Goal: Find specific page/section: Find specific page/section

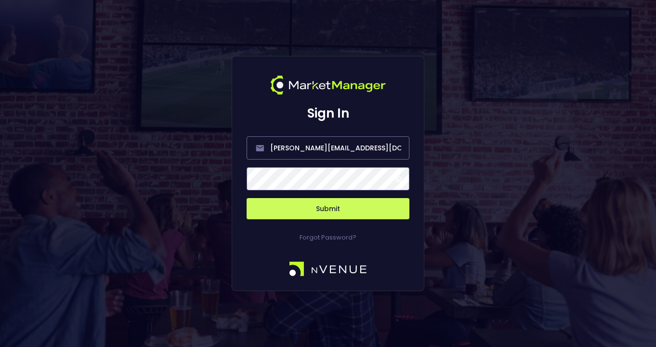
click at [400, 178] on span at bounding box center [397, 178] width 9 height 9
click at [352, 209] on button "Submit" at bounding box center [328, 208] width 163 height 21
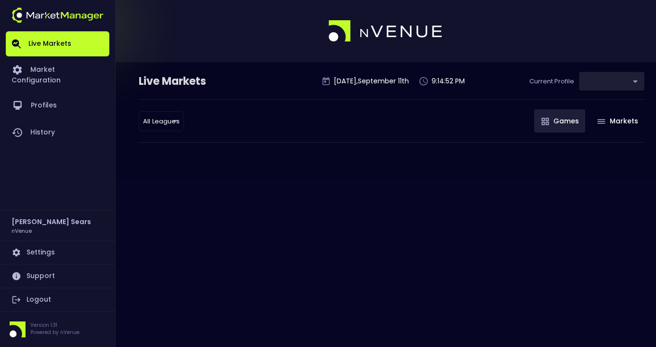
type input "0d810fa5-e353-4d9c-b11d-31f095cae871"
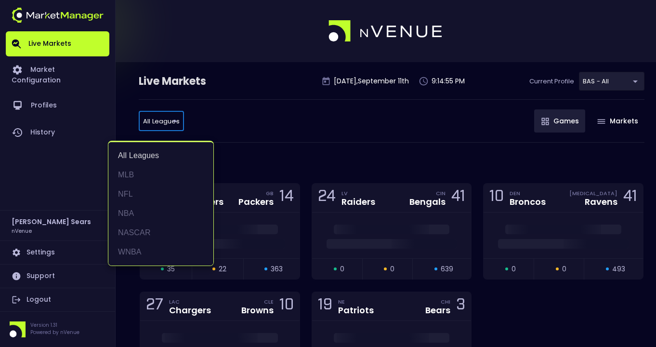
click at [134, 172] on li "MLB" at bounding box center [160, 174] width 105 height 19
type input "MLB"
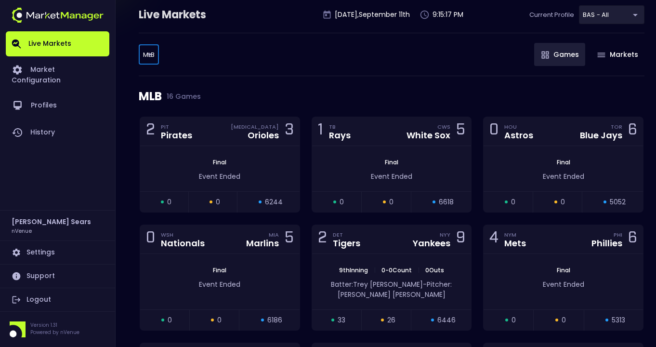
scroll to position [66, 0]
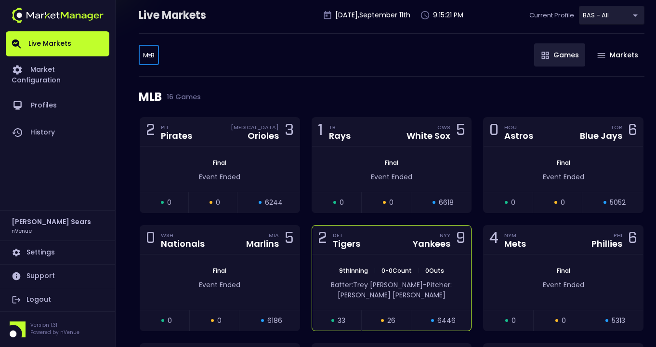
click at [432, 295] on div "Batter: [PERSON_NAME]: [PERSON_NAME]" at bounding box center [392, 290] width 131 height 20
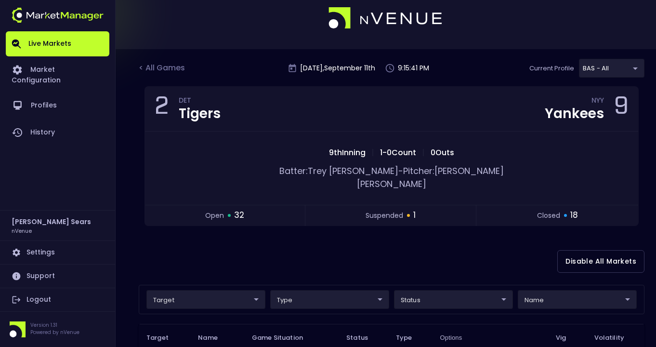
scroll to position [0, 0]
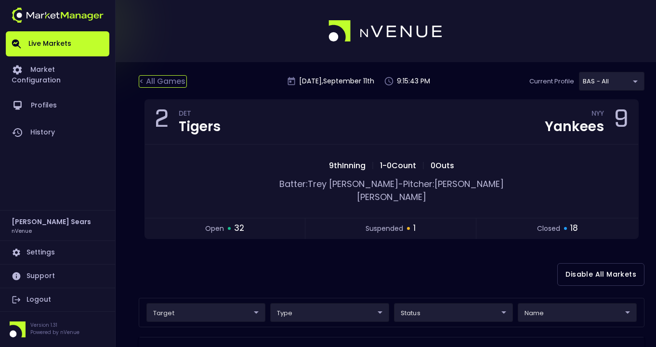
click at [152, 83] on div "< All Games" at bounding box center [163, 81] width 48 height 13
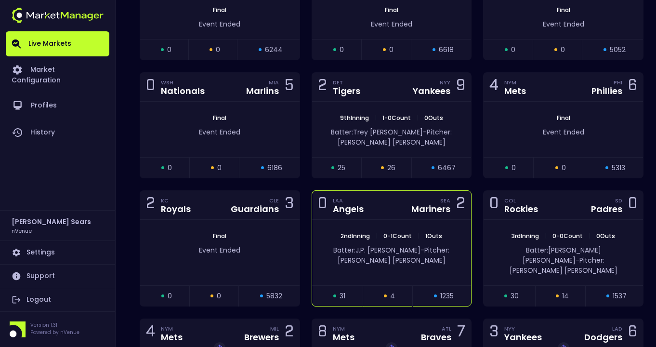
click at [437, 229] on div "2nd Inning | 0 - 1 Count | 1 Outs Batter: [PERSON_NAME]: [PERSON_NAME]" at bounding box center [391, 253] width 159 height 66
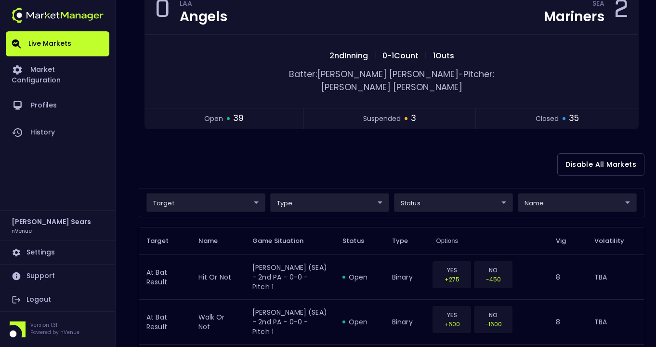
scroll to position [108, 0]
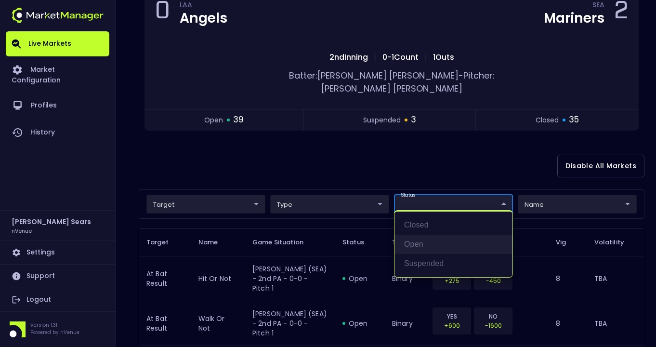
click at [428, 243] on li "open" at bounding box center [454, 244] width 118 height 19
type input "open"
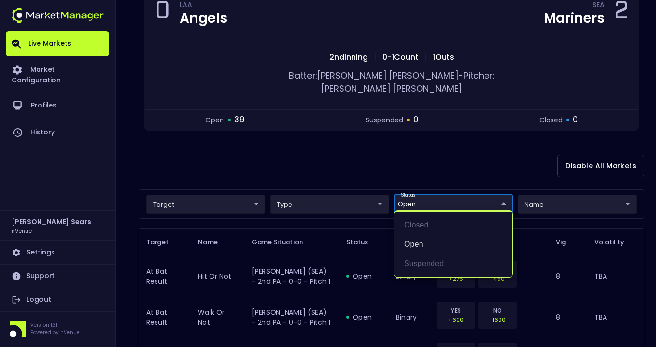
click at [428, 142] on div at bounding box center [328, 173] width 656 height 347
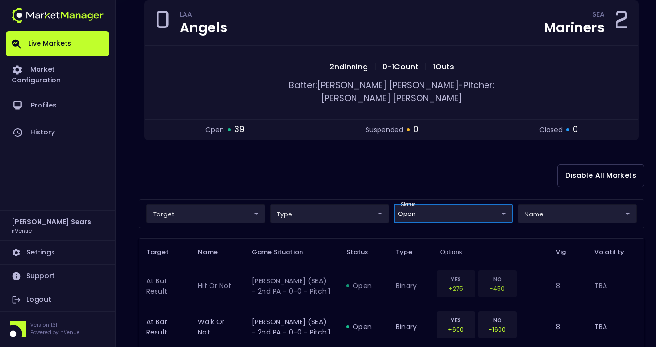
scroll to position [140, 0]
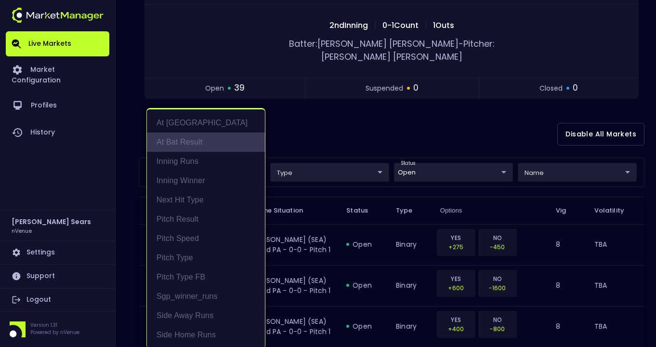
click at [210, 141] on li "At Bat Result" at bounding box center [206, 142] width 118 height 19
type input "At Bat Result"
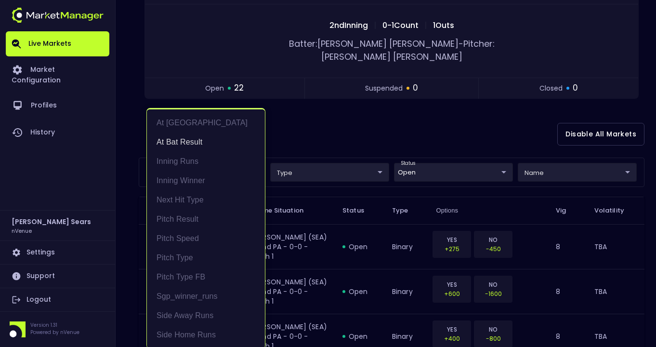
click at [332, 132] on div at bounding box center [328, 173] width 656 height 347
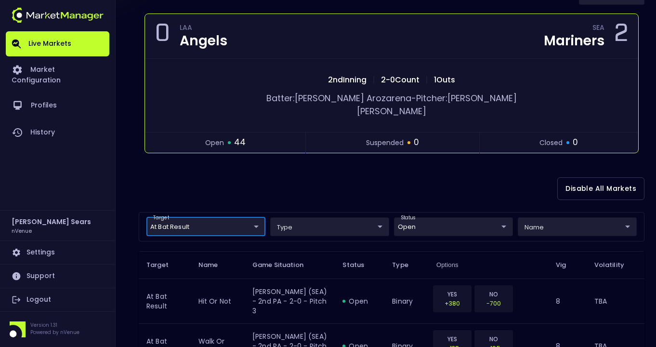
scroll to position [0, 0]
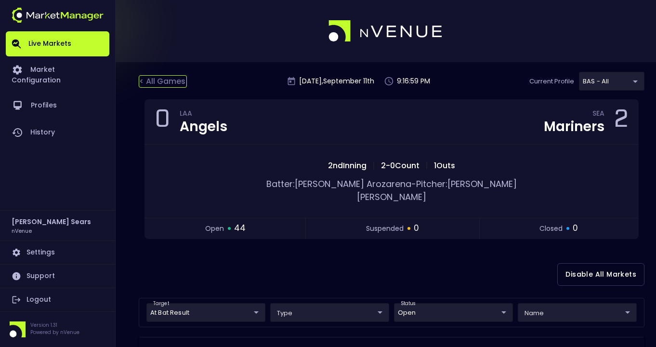
click at [154, 78] on div "< All Games" at bounding box center [163, 81] width 48 height 13
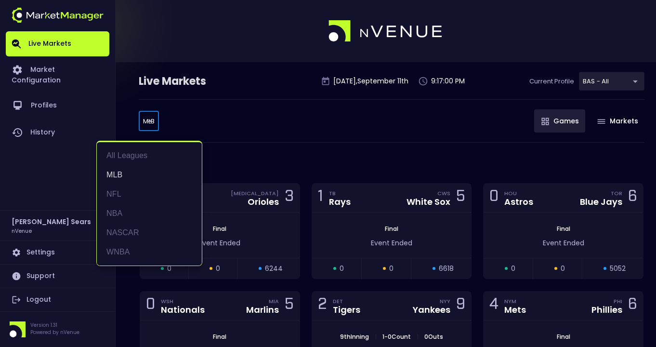
click at [267, 128] on div at bounding box center [328, 173] width 656 height 347
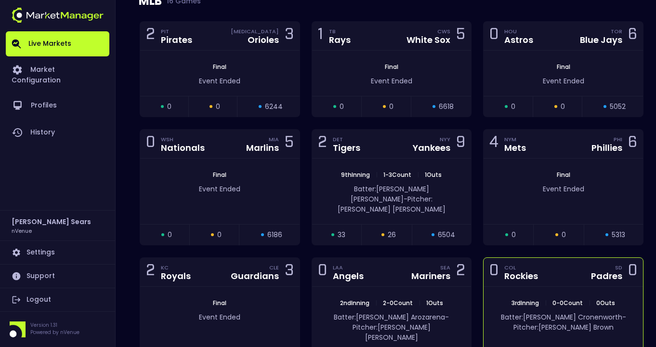
click at [548, 307] on div "Batter: [PERSON_NAME]: [PERSON_NAME]" at bounding box center [563, 319] width 159 height 25
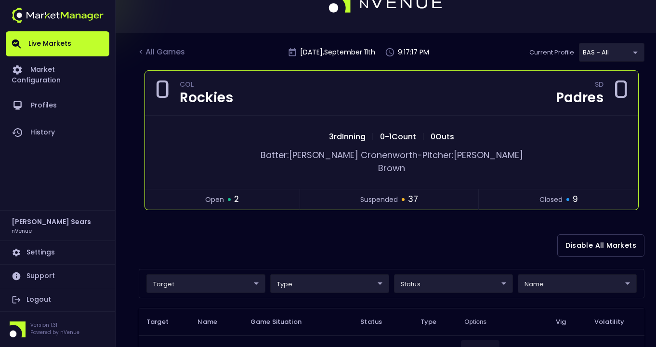
scroll to position [42, 0]
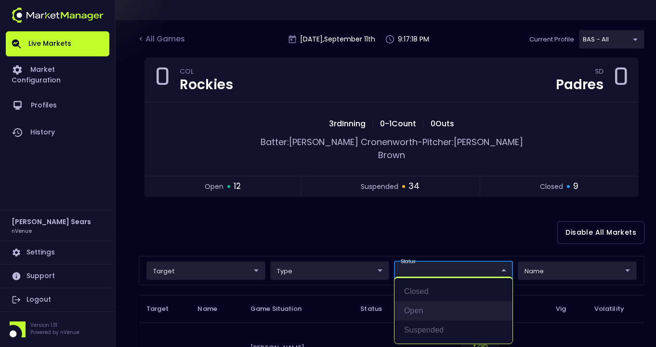
click at [433, 315] on li "open" at bounding box center [454, 310] width 118 height 19
type input "open"
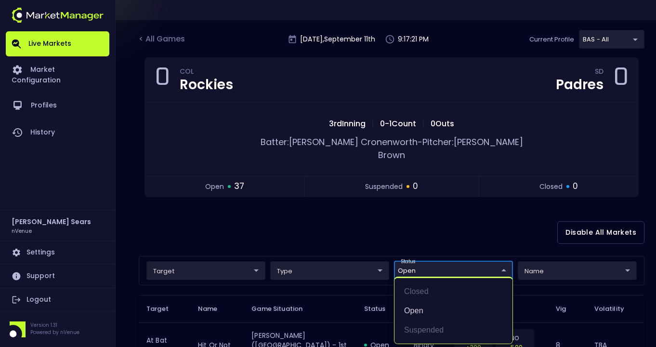
click at [175, 219] on div at bounding box center [328, 173] width 656 height 347
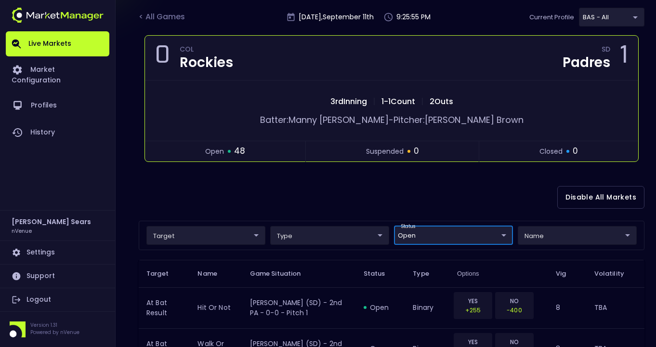
scroll to position [0, 0]
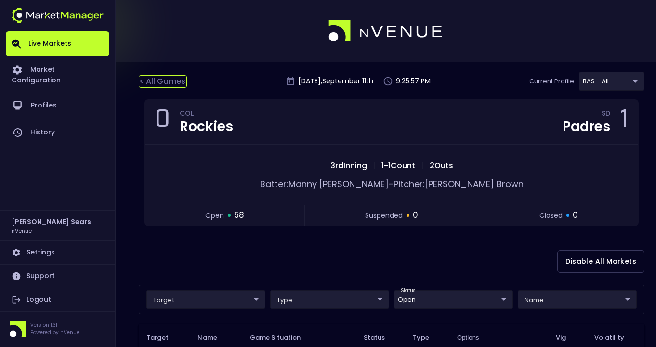
click at [171, 76] on div "< All Games" at bounding box center [163, 81] width 48 height 13
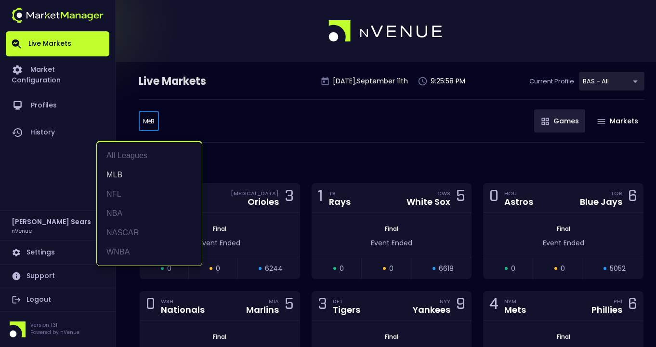
click at [122, 254] on li "WNBA" at bounding box center [149, 251] width 105 height 19
type input "WNBA"
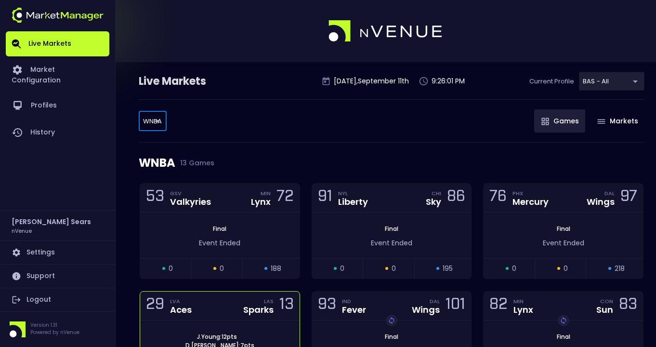
click at [259, 305] on div "Sparks" at bounding box center [258, 309] width 30 height 9
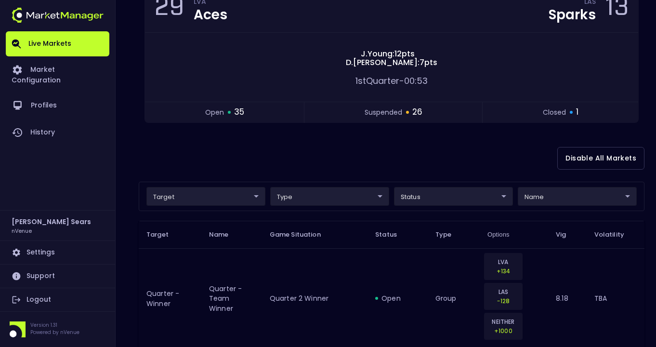
scroll to position [109, 0]
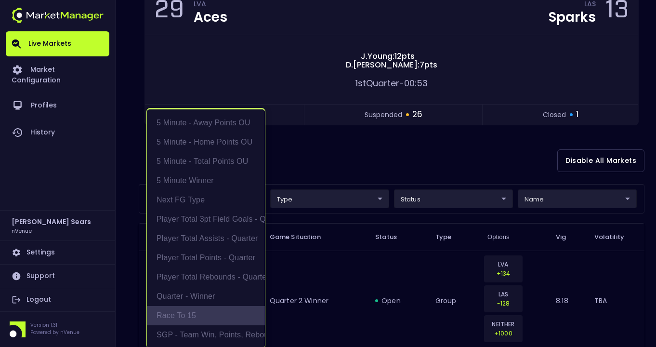
click at [202, 318] on li "Race to 15" at bounding box center [206, 315] width 118 height 19
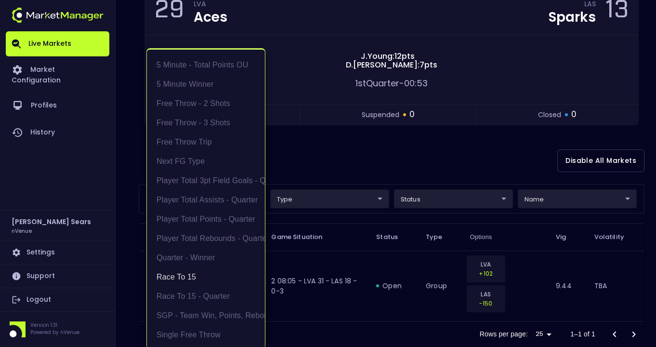
click at [133, 281] on div at bounding box center [328, 173] width 656 height 347
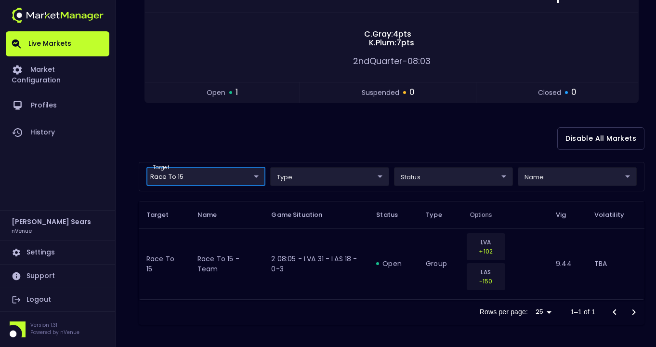
scroll to position [132, 0]
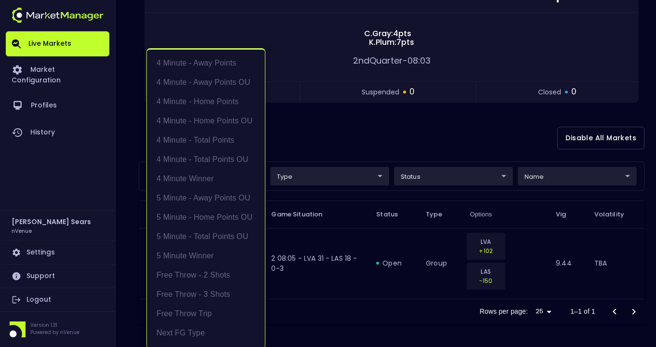
click at [258, 174] on body "Live Markets Market Configuration Profiles History [PERSON_NAME] nVenue Setting…" at bounding box center [328, 107] width 656 height 479
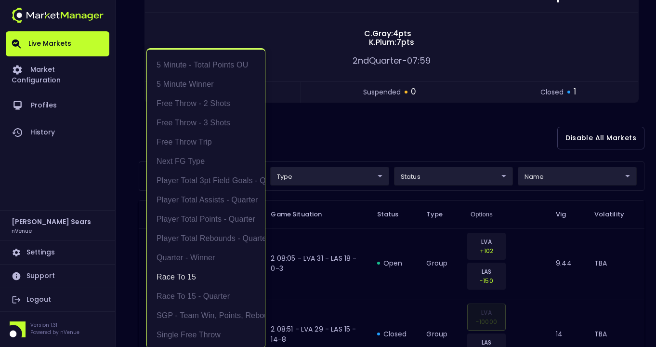
click at [333, 113] on div at bounding box center [328, 173] width 656 height 347
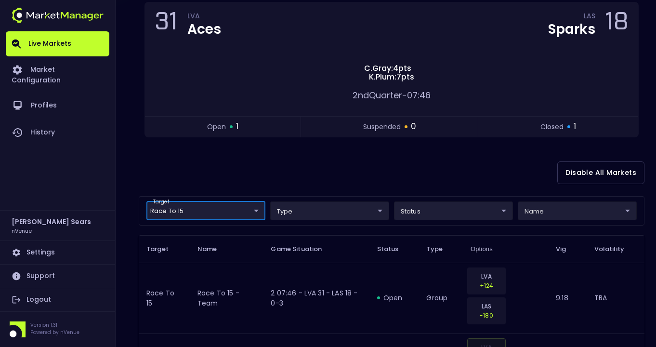
scroll to position [99, 0]
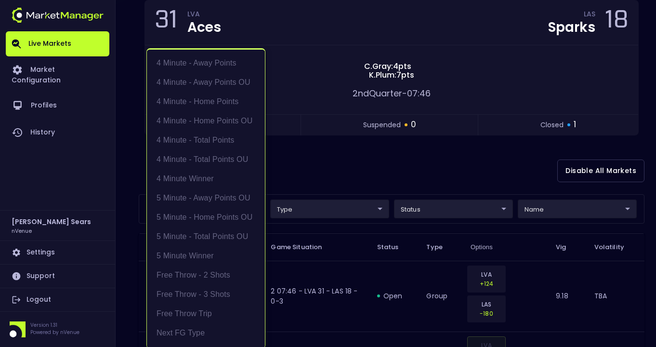
click at [256, 212] on body "Live Markets Market Configuration Profiles History [PERSON_NAME] nVenue Setting…" at bounding box center [328, 176] width 656 height 550
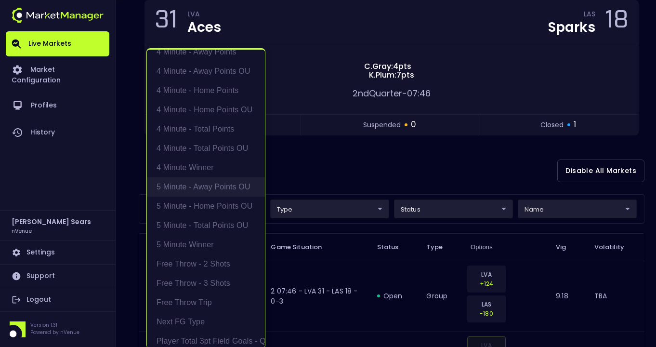
scroll to position [0, 0]
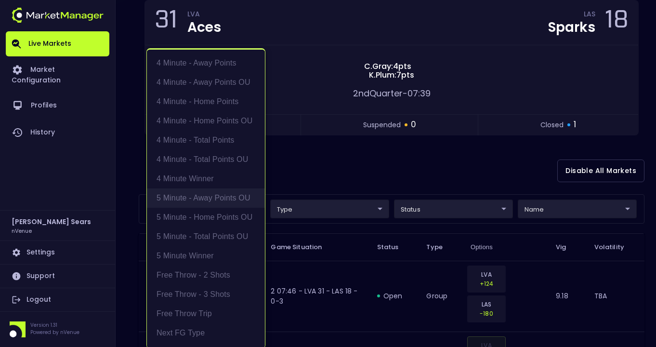
click at [227, 198] on li "5 Minute - Away Points OU" at bounding box center [206, 197] width 118 height 19
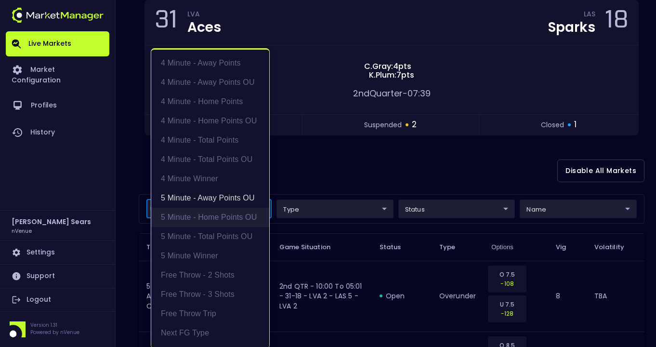
click at [224, 215] on li "5 Minute - Home Points OU" at bounding box center [210, 217] width 118 height 19
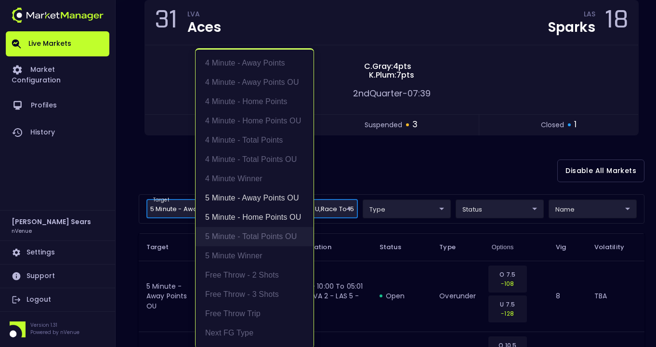
click at [241, 237] on li "5 Minute - Total Points OU" at bounding box center [255, 236] width 118 height 19
type input "Race to 15,5 Minute - Away Points OU,5 Minute - Home Points OU,5 Minute - Total…"
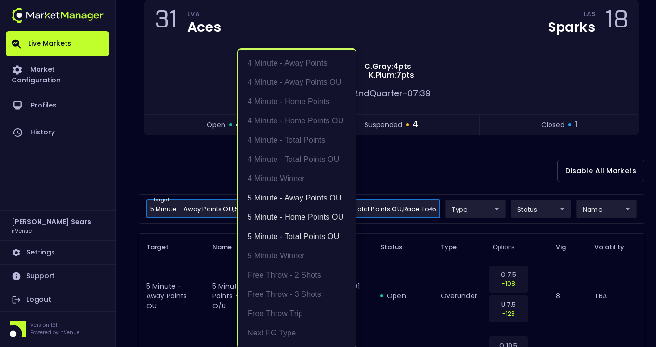
click at [165, 180] on div at bounding box center [328, 173] width 656 height 347
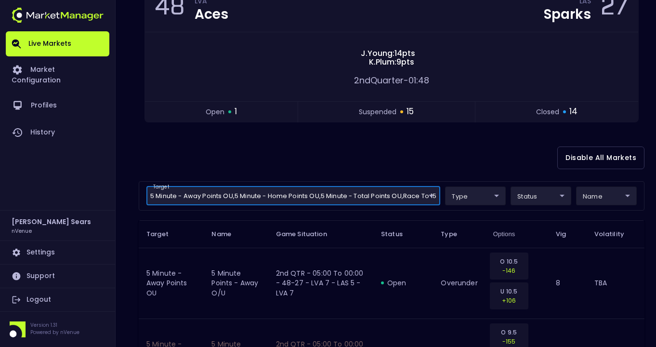
scroll to position [134, 0]
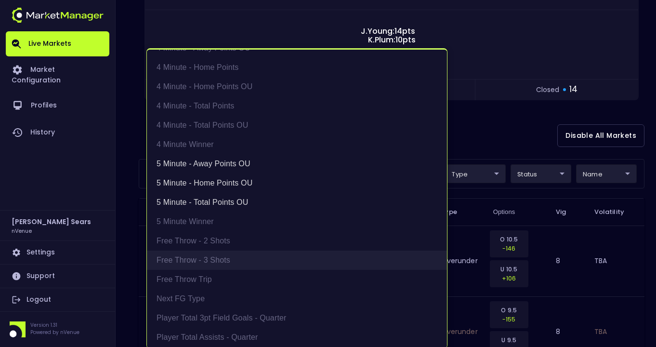
scroll to position [34, 0]
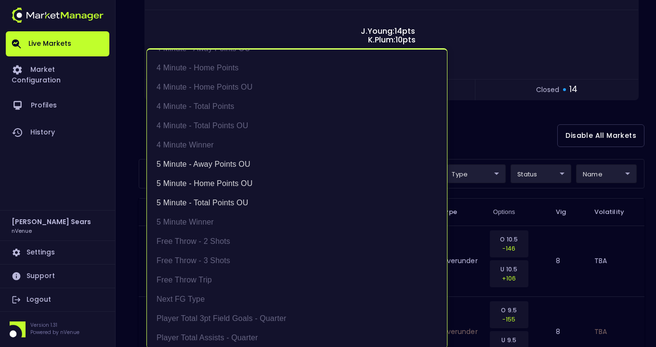
click at [134, 158] on div at bounding box center [328, 173] width 656 height 347
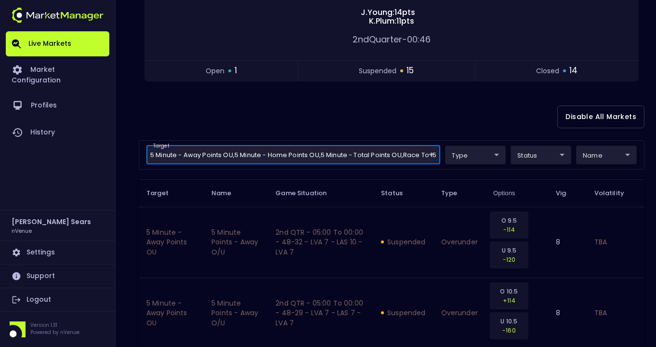
scroll to position [0, 0]
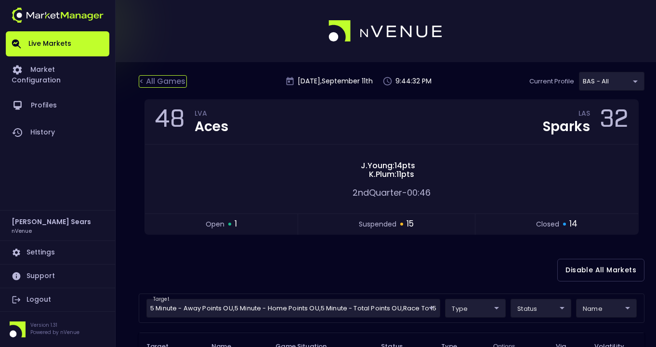
click at [162, 80] on div "< All Games" at bounding box center [163, 81] width 48 height 13
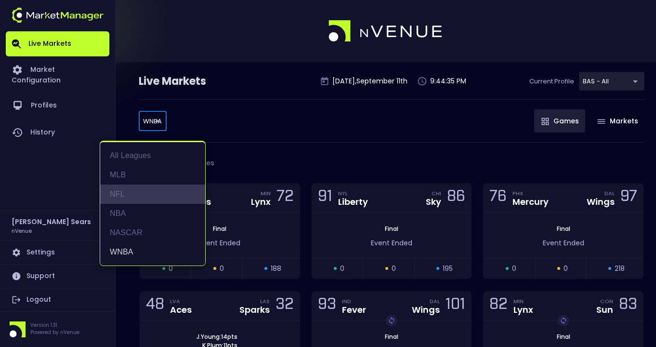
click at [133, 192] on li "NFL" at bounding box center [152, 194] width 105 height 19
type input "NFL"
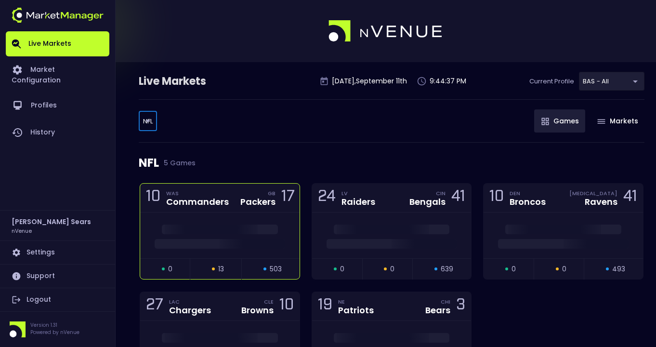
click at [228, 210] on div "10 WAS Commanders GB Packers 17" at bounding box center [219, 198] width 159 height 29
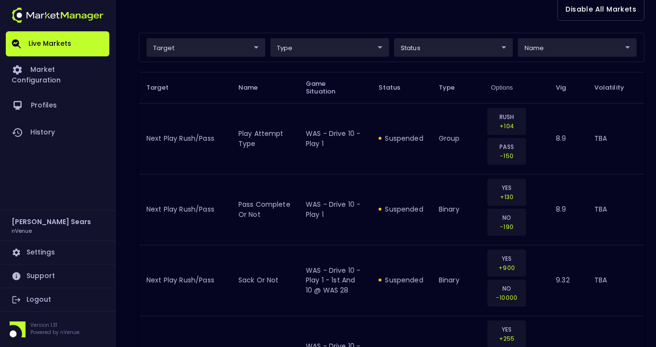
scroll to position [265, 0]
